Goal: Navigation & Orientation: Find specific page/section

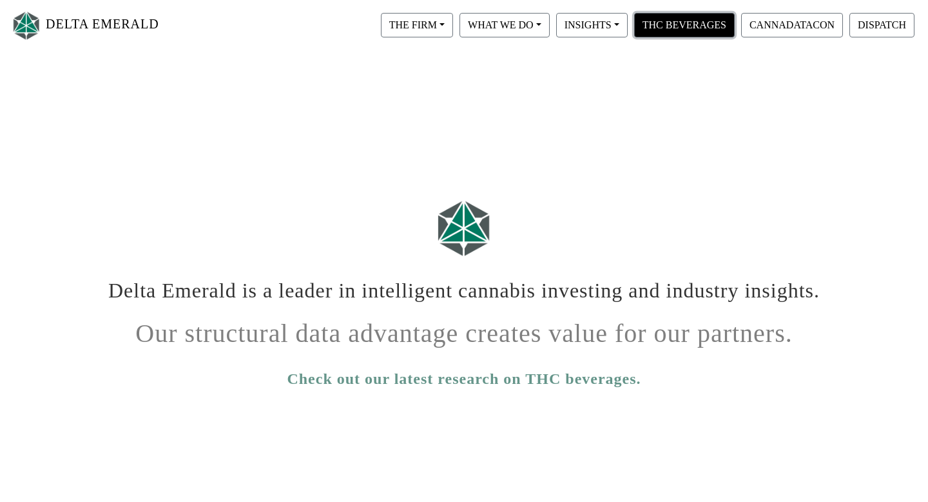
click at [674, 30] on button "THC BEVERAGES" at bounding box center [684, 25] width 101 height 25
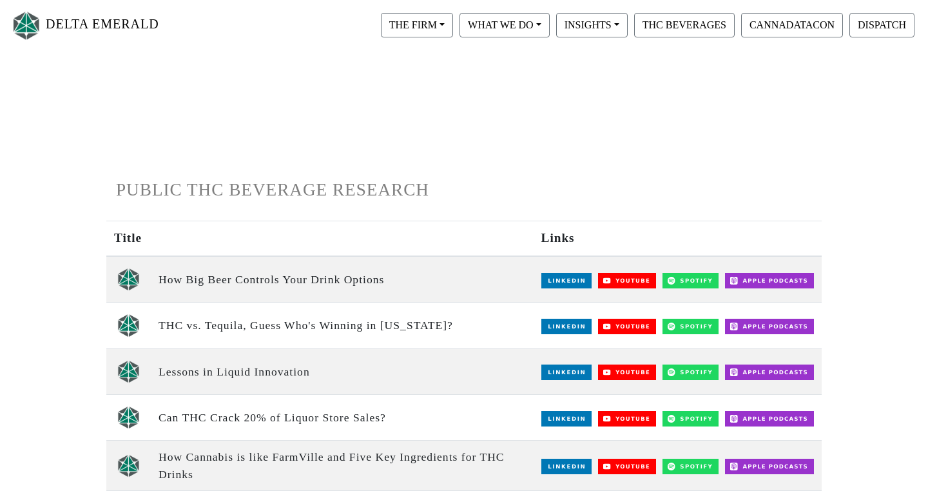
scroll to position [12, 0]
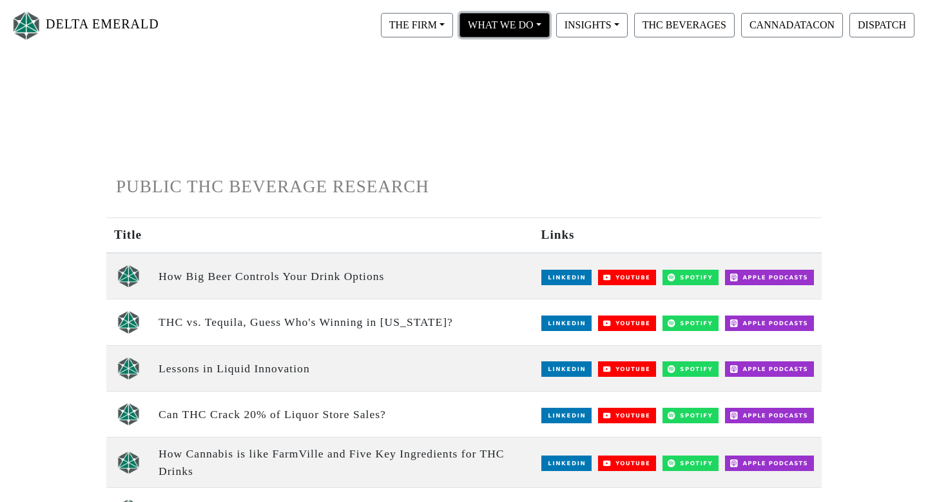
click at [534, 27] on button "WHAT WE DO" at bounding box center [505, 25] width 90 height 25
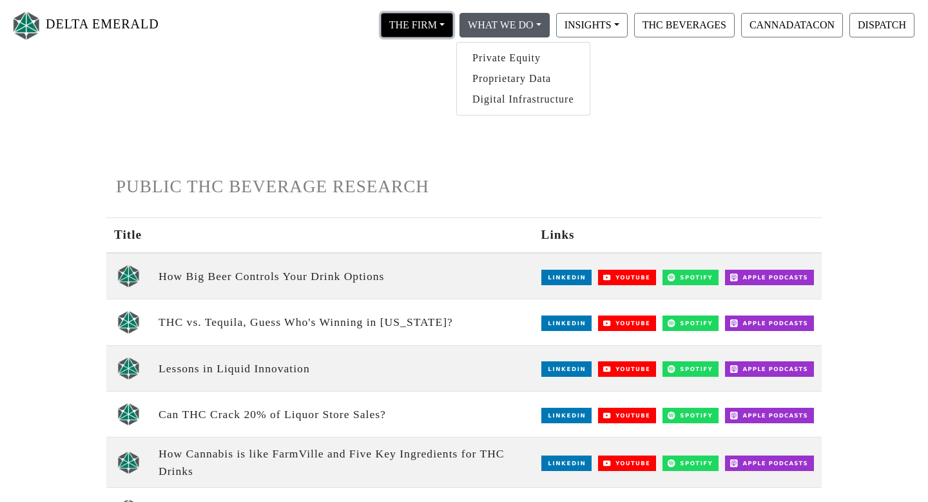
click at [427, 30] on button "THE FIRM" at bounding box center [417, 25] width 72 height 25
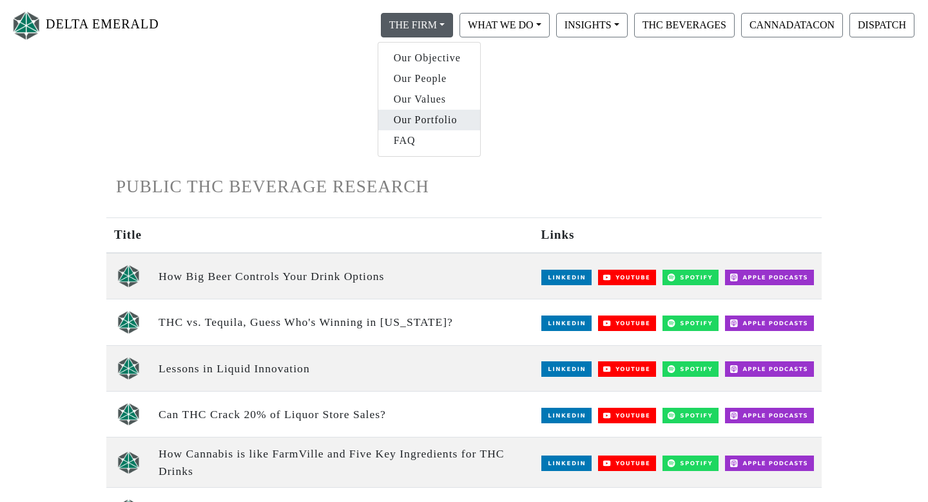
click at [443, 125] on link "Our Portfolio" at bounding box center [429, 120] width 102 height 21
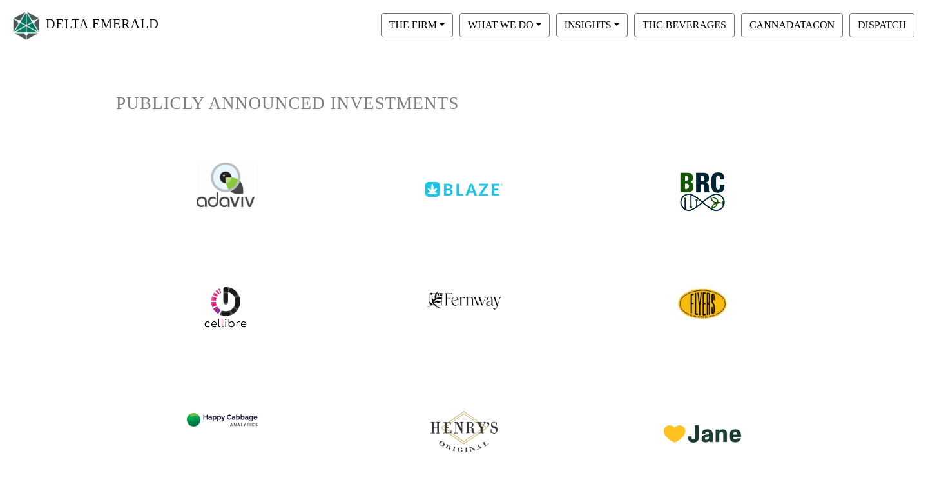
scroll to position [235, 0]
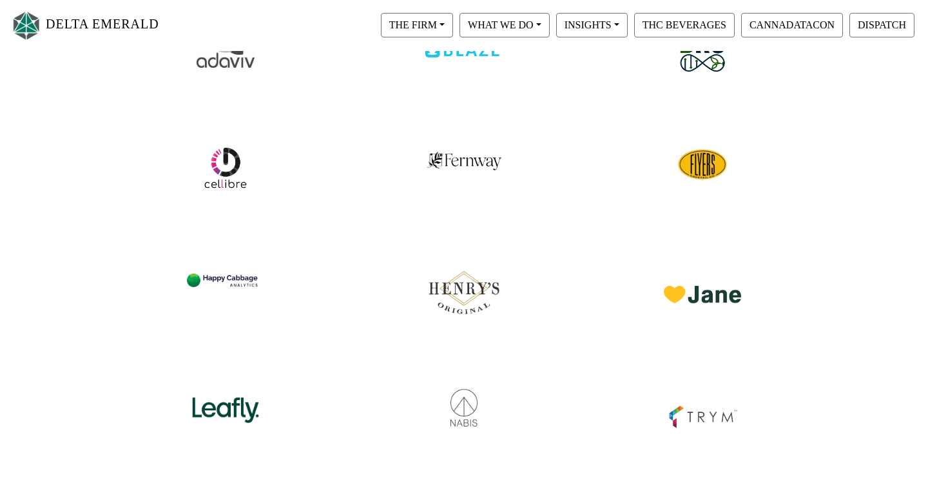
click at [467, 304] on img at bounding box center [464, 285] width 81 height 68
